Goal: Information Seeking & Learning: Find specific fact

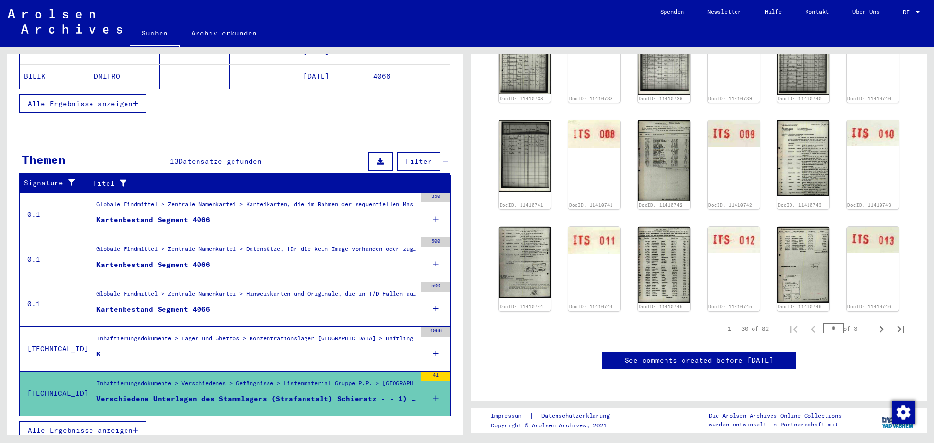
scroll to position [779, 0]
click at [876, 323] on icon "Next page" at bounding box center [882, 330] width 14 height 14
type input "*"
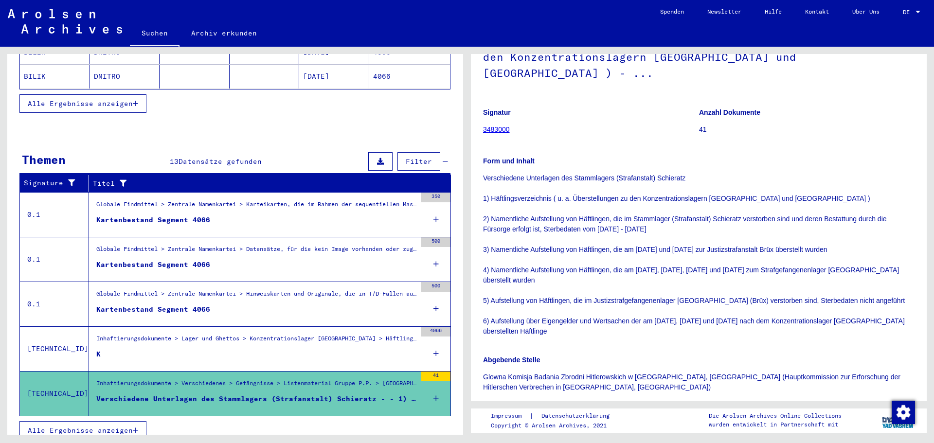
scroll to position [250, 0]
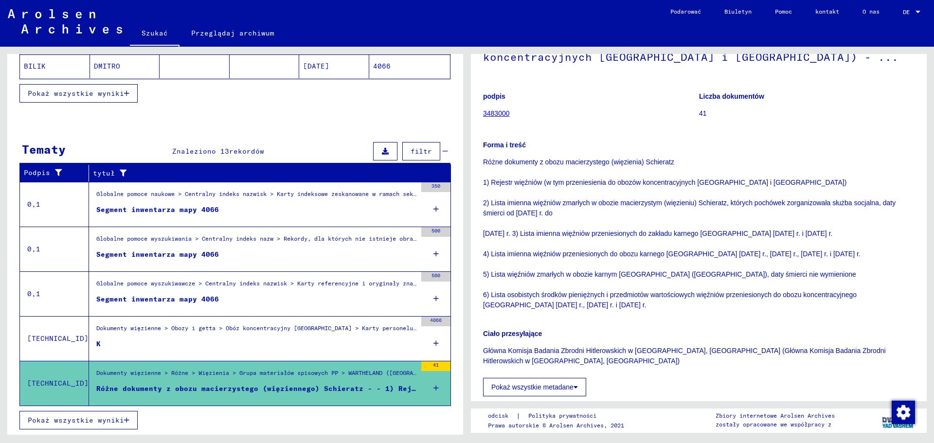
drag, startPoint x: 558, startPoint y: 264, endPoint x: 490, endPoint y: 252, distance: 68.3
click at [490, 252] on p "Różne dokumenty z obozu macierzystego (więzienia) Schieratz 1) Rejestr więźniów…" at bounding box center [699, 233] width 432 height 153
copy font "Lista imienna więźniów przeniesionych do obozu karnego [GEOGRAPHIC_DATA] [DATE]…"
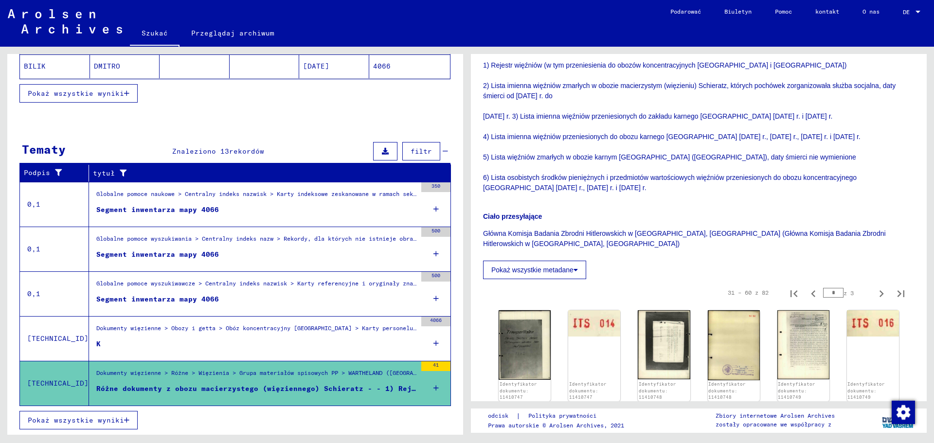
scroll to position [243, 0]
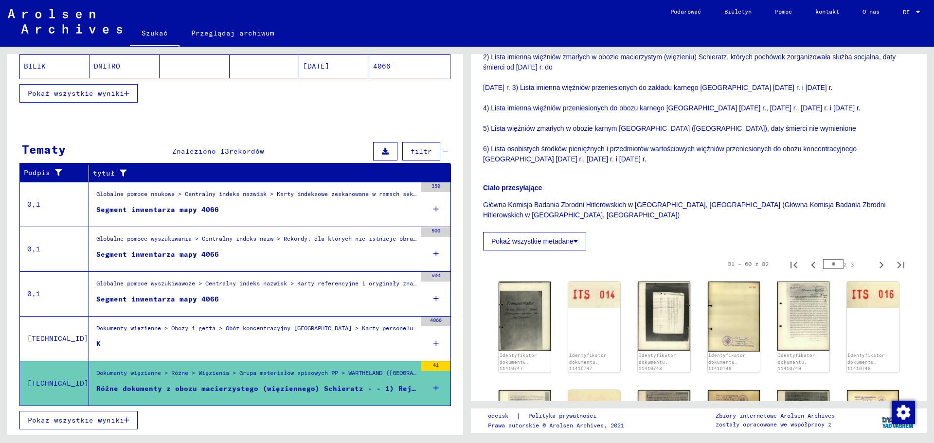
click at [571, 238] on font "Pokaż wszystkie metadane" at bounding box center [532, 241] width 82 height 8
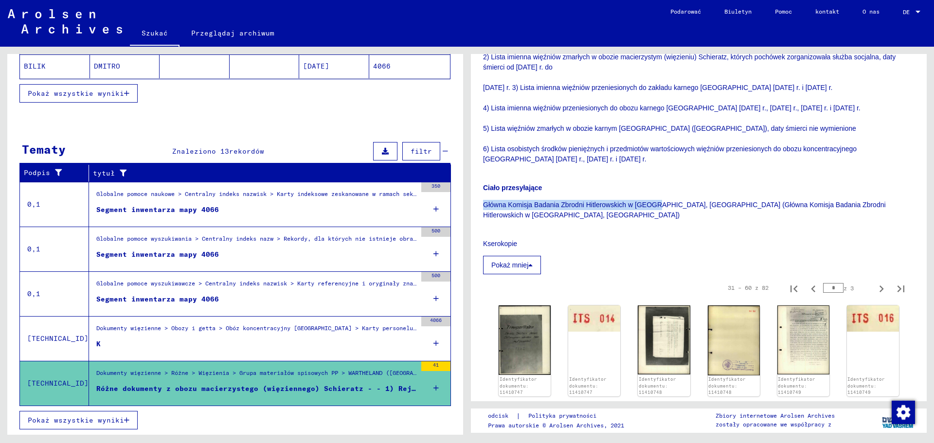
drag, startPoint x: 483, startPoint y: 215, endPoint x: 655, endPoint y: 220, distance: 172.3
click at [655, 220] on yv-its-full-details "1 Dokumenty więzienne / 1.2 Różne / 1.2.2 Więzienia / [TECHNICAL_ID] Listenmate…" at bounding box center [699, 366] width 456 height 1087
copy font "Główna Komisja Badania Zbrodni Hitlerowskich w [GEOGRAPHIC_DATA]"
